Goal: Task Accomplishment & Management: Use online tool/utility

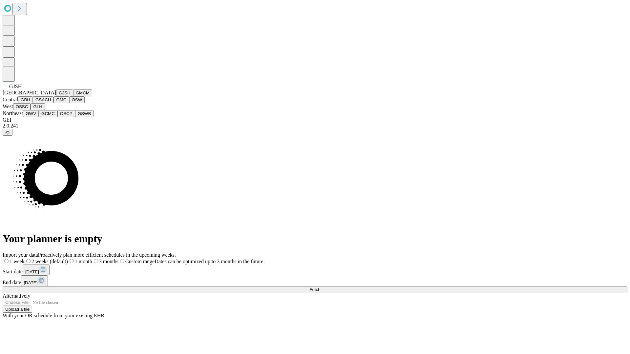
click at [56, 96] on button "GJSH" at bounding box center [64, 93] width 17 height 7
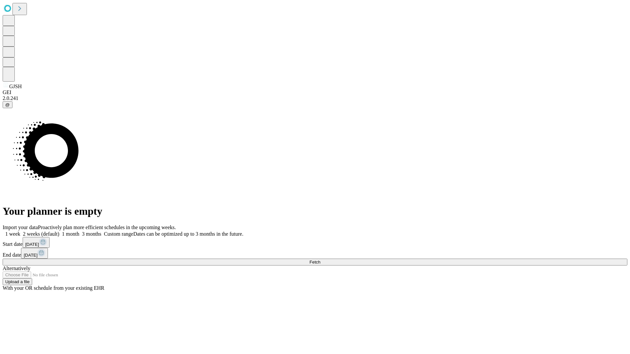
click at [79, 231] on label "1 month" at bounding box center [69, 234] width 20 height 6
click at [320, 260] on span "Fetch" at bounding box center [314, 262] width 11 height 5
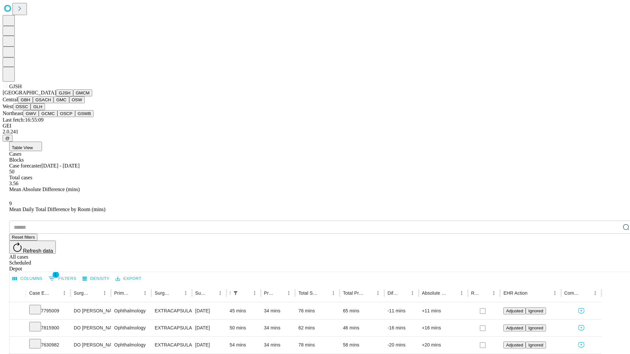
click at [73, 96] on button "GMCM" at bounding box center [82, 93] width 19 height 7
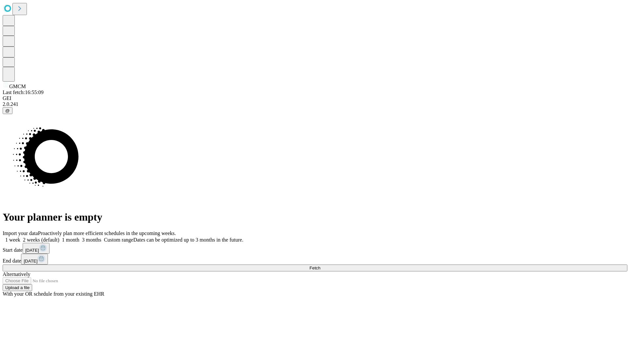
click at [79, 237] on label "1 month" at bounding box center [69, 240] width 20 height 6
click at [320, 266] on span "Fetch" at bounding box center [314, 268] width 11 height 5
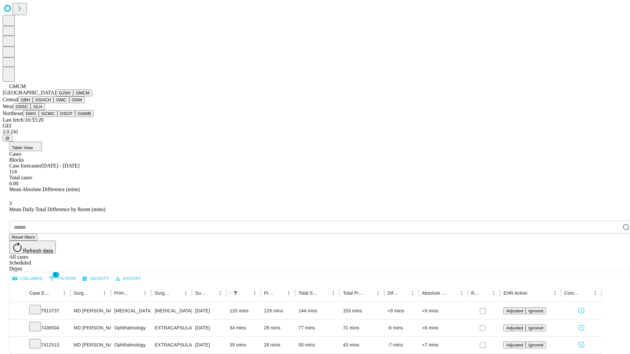
click at [33, 103] on button "GBH" at bounding box center [25, 99] width 15 height 7
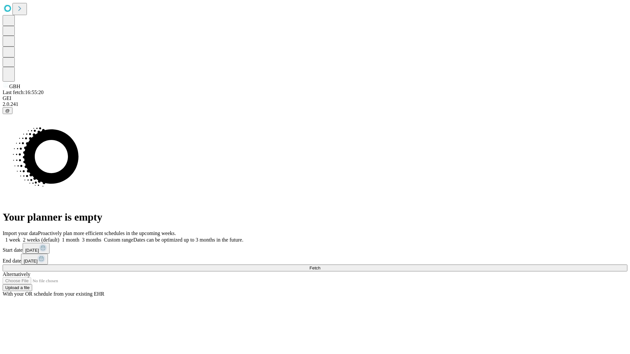
click at [79, 237] on label "1 month" at bounding box center [69, 240] width 20 height 6
click at [320, 266] on span "Fetch" at bounding box center [314, 268] width 11 height 5
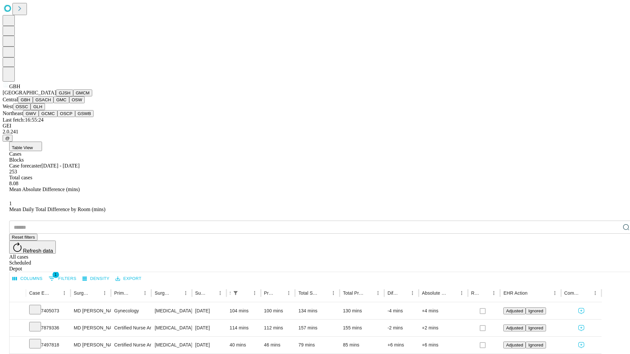
click at [51, 103] on button "GSACH" at bounding box center [43, 99] width 21 height 7
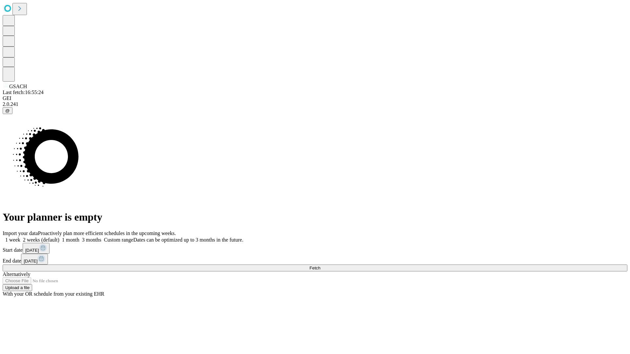
click at [79, 237] on label "1 month" at bounding box center [69, 240] width 20 height 6
click at [320, 266] on span "Fetch" at bounding box center [314, 268] width 11 height 5
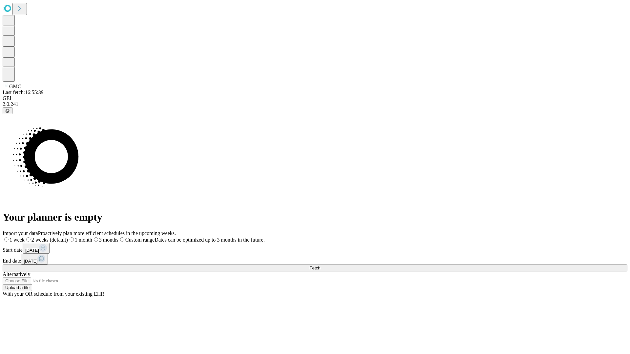
click at [320, 266] on span "Fetch" at bounding box center [314, 268] width 11 height 5
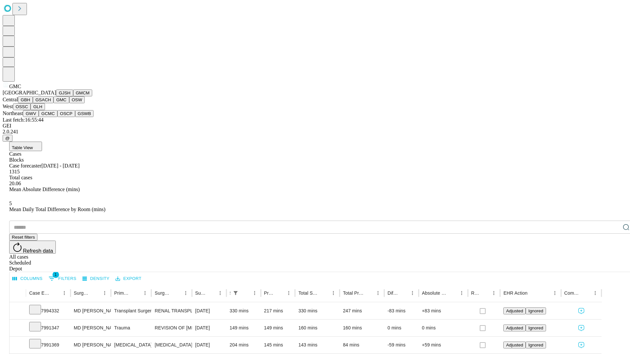
click at [69, 103] on button "OSW" at bounding box center [77, 99] width 16 height 7
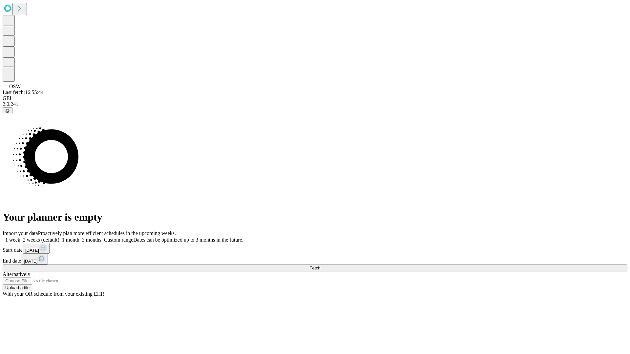
click at [79, 237] on label "1 month" at bounding box center [69, 240] width 20 height 6
click at [320, 266] on span "Fetch" at bounding box center [314, 268] width 11 height 5
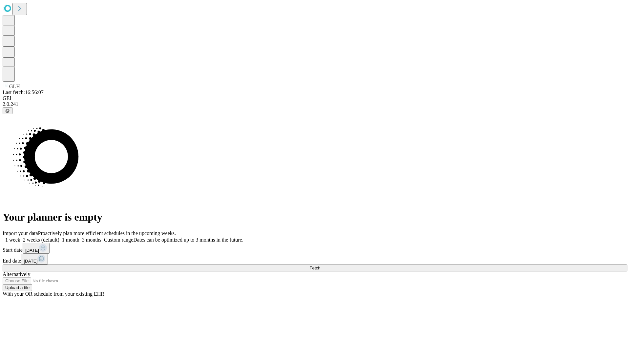
click at [79, 237] on label "1 month" at bounding box center [69, 240] width 20 height 6
click at [320, 266] on span "Fetch" at bounding box center [314, 268] width 11 height 5
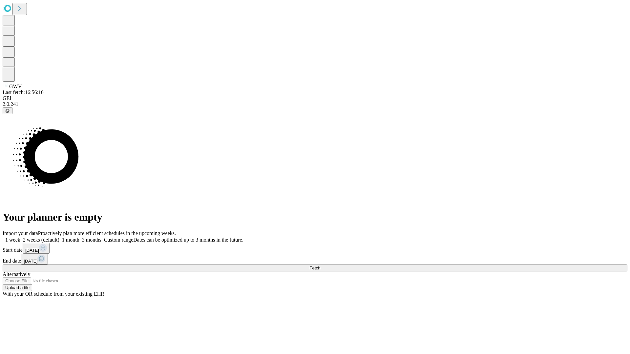
click at [79, 237] on label "1 month" at bounding box center [69, 240] width 20 height 6
click at [320, 266] on span "Fetch" at bounding box center [314, 268] width 11 height 5
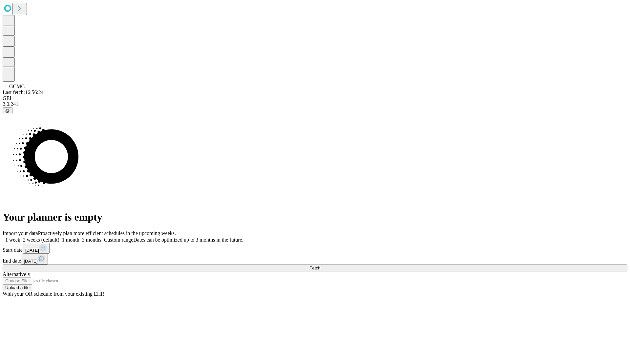
click at [79, 237] on label "1 month" at bounding box center [69, 240] width 20 height 6
click at [320, 266] on span "Fetch" at bounding box center [314, 268] width 11 height 5
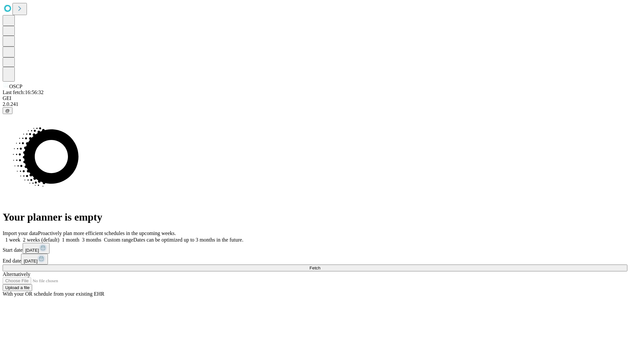
click at [79, 237] on label "1 month" at bounding box center [69, 240] width 20 height 6
click at [320, 266] on span "Fetch" at bounding box center [314, 268] width 11 height 5
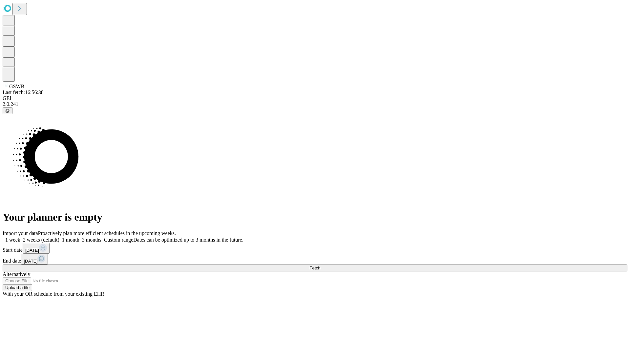
click at [79, 237] on label "1 month" at bounding box center [69, 240] width 20 height 6
click at [320, 266] on span "Fetch" at bounding box center [314, 268] width 11 height 5
